Goal: Check status: Check status

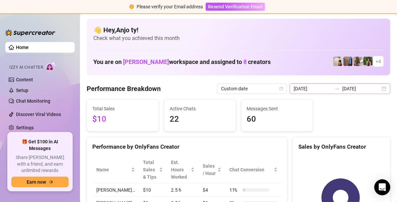
click at [379, 92] on div "[DATE] [DATE]" at bounding box center [340, 88] width 101 height 11
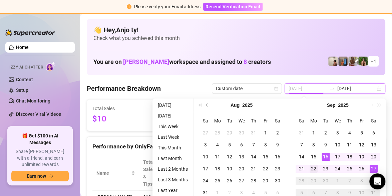
type input "[DATE]"
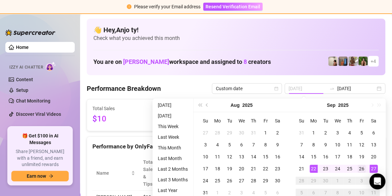
click at [313, 168] on div "22" at bounding box center [313, 169] width 8 height 8
click at [373, 166] on div "27" at bounding box center [373, 169] width 8 height 8
type input "[DATE]"
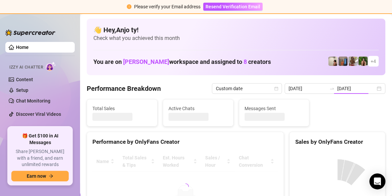
type input "[DATE]"
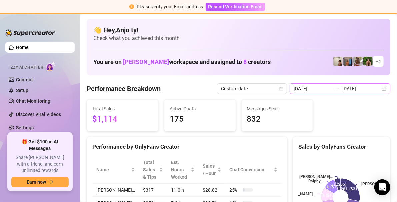
click at [380, 88] on div "[DATE] [DATE]" at bounding box center [340, 88] width 101 height 11
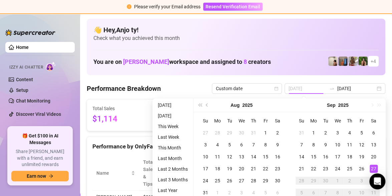
click at [373, 167] on div "27" at bounding box center [373, 169] width 8 height 8
type input "[DATE]"
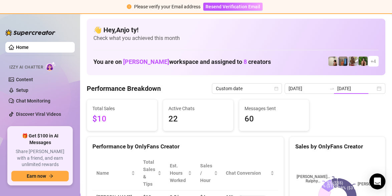
type input "[DATE]"
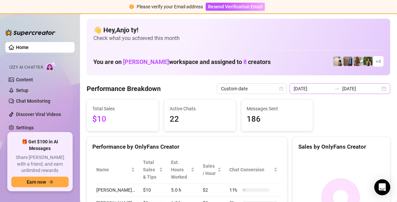
click at [380, 89] on div "[DATE] [DATE]" at bounding box center [340, 88] width 101 height 11
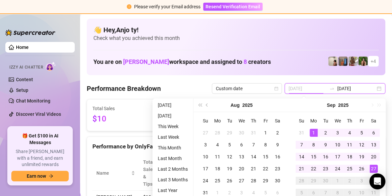
type input "[DATE]"
click at [316, 132] on div "1" at bounding box center [313, 133] width 8 height 8
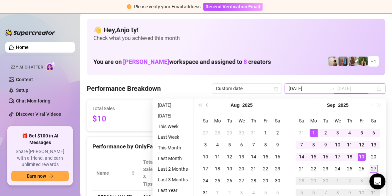
type input "[DATE]"
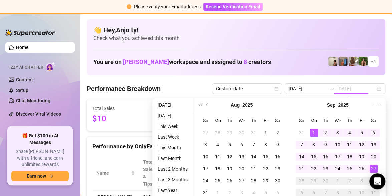
click at [373, 168] on div "27" at bounding box center [373, 169] width 8 height 8
click at [373, 168] on rect at bounding box center [337, 197] width 85 height 83
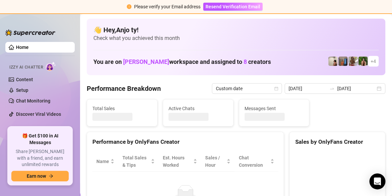
type input "[DATE]"
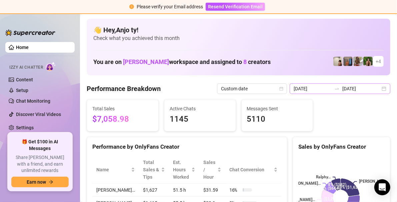
click at [377, 89] on div "[DATE] [DATE]" at bounding box center [340, 88] width 101 height 11
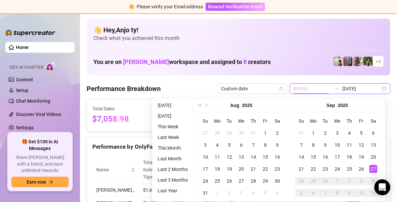
type input "[DATE]"
click at [374, 167] on div "27" at bounding box center [373, 169] width 8 height 8
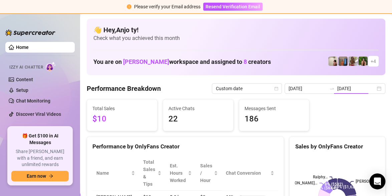
type input "[DATE]"
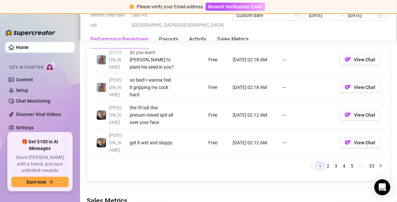
scroll to position [818, 0]
